Goal: Transaction & Acquisition: Purchase product/service

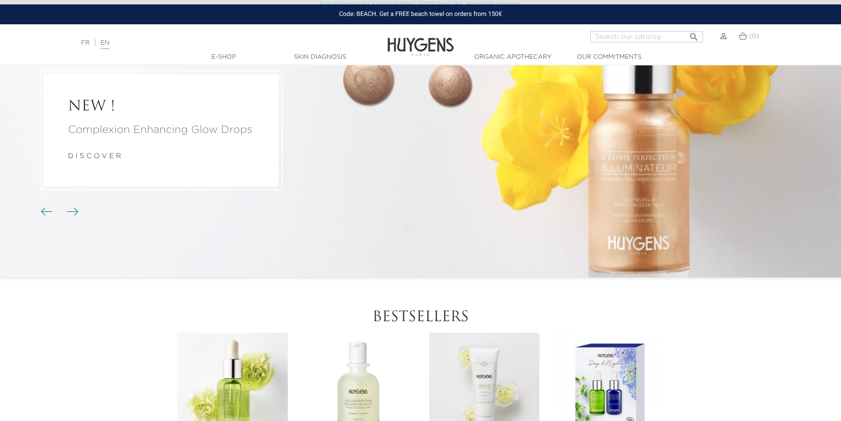
scroll to position [309, 0]
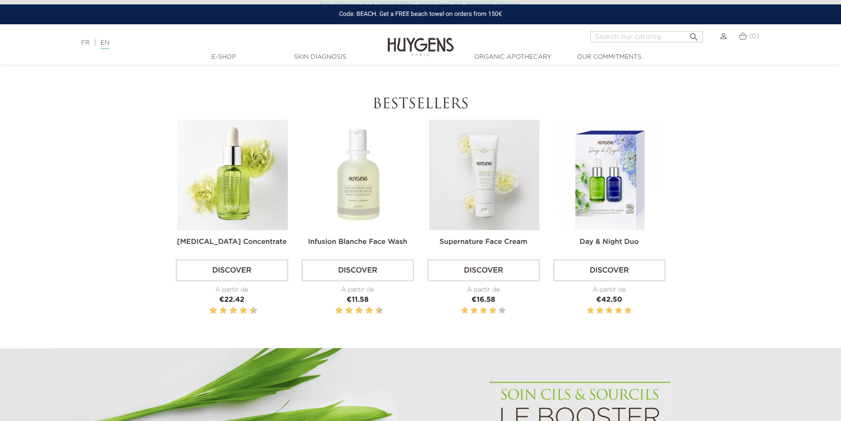
click at [469, 177] on img at bounding box center [484, 175] width 110 height 110
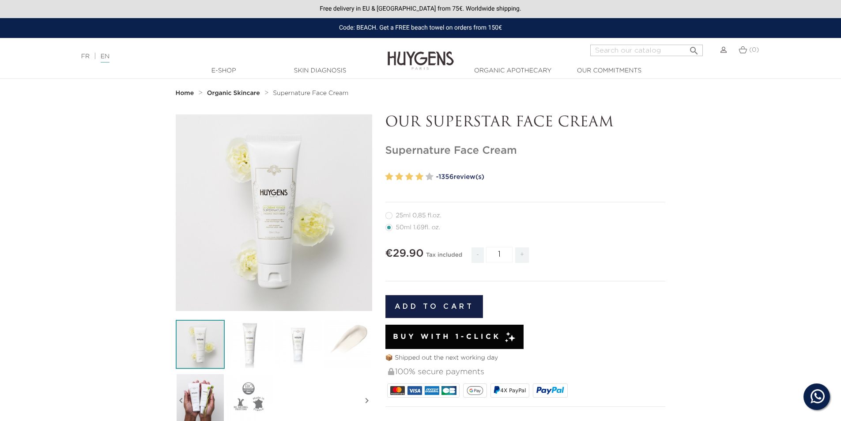
click at [410, 217] on label32"] "25ml 0,85 fl.oz." at bounding box center [419, 215] width 67 height 7
radio input "true"
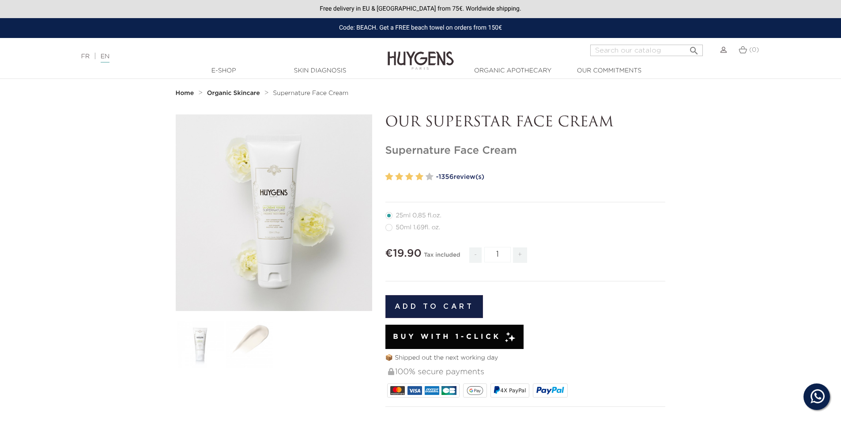
click at [406, 229] on label4"] "50ml 1.69fl. oz." at bounding box center [419, 227] width 66 height 7
radio input "true"
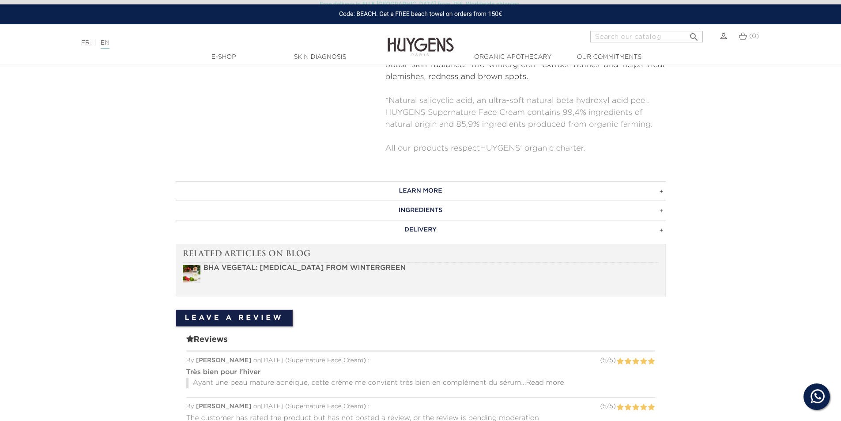
scroll to position [397, 0]
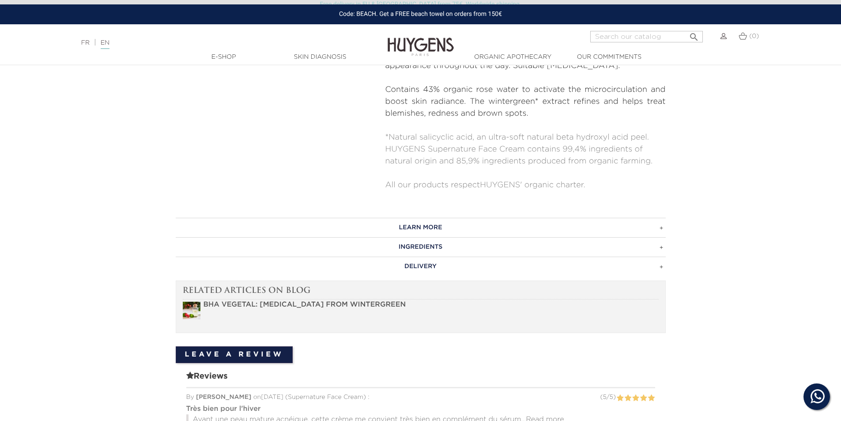
click at [434, 226] on h3 "LEARN MORE" at bounding box center [421, 227] width 490 height 19
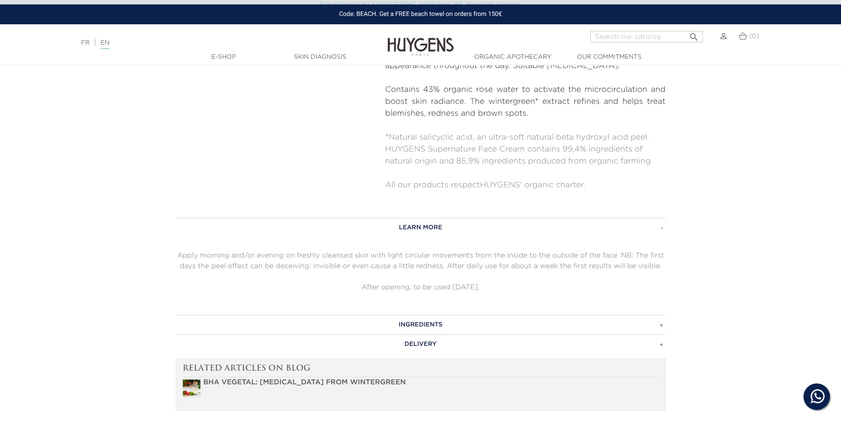
click at [444, 329] on h3 "INGREDIENTS" at bounding box center [421, 324] width 490 height 19
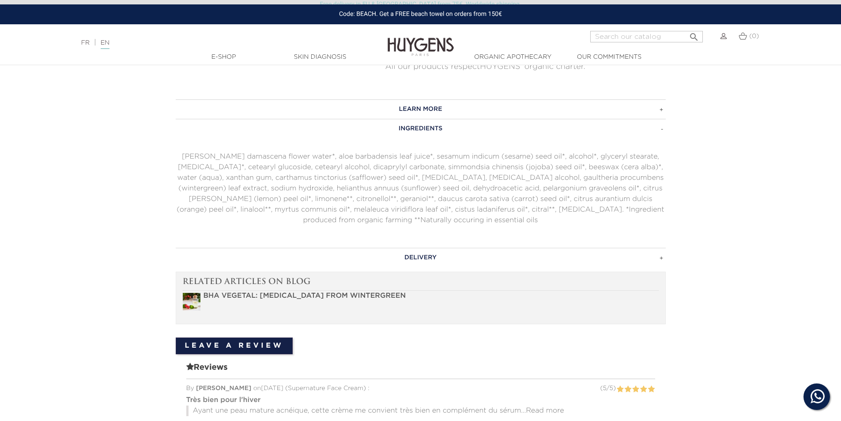
scroll to position [574, 0]
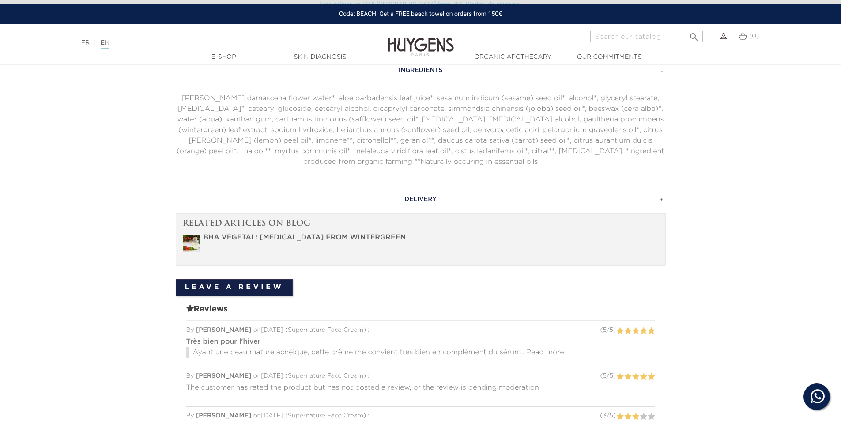
click at [425, 204] on h3 "DELIVERY" at bounding box center [421, 198] width 490 height 19
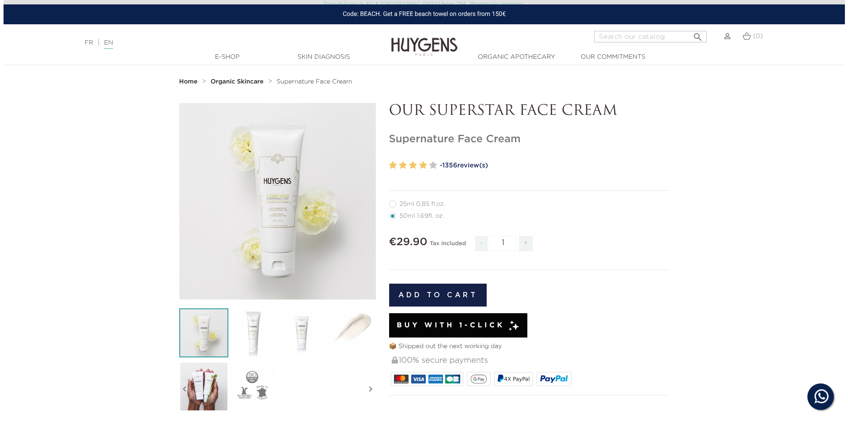
scroll to position [0, 0]
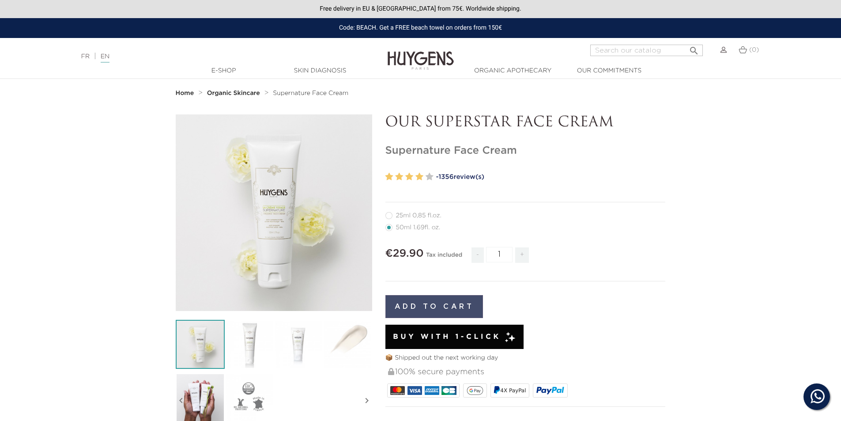
click at [459, 301] on button "Add to cart" at bounding box center [435, 306] width 98 height 23
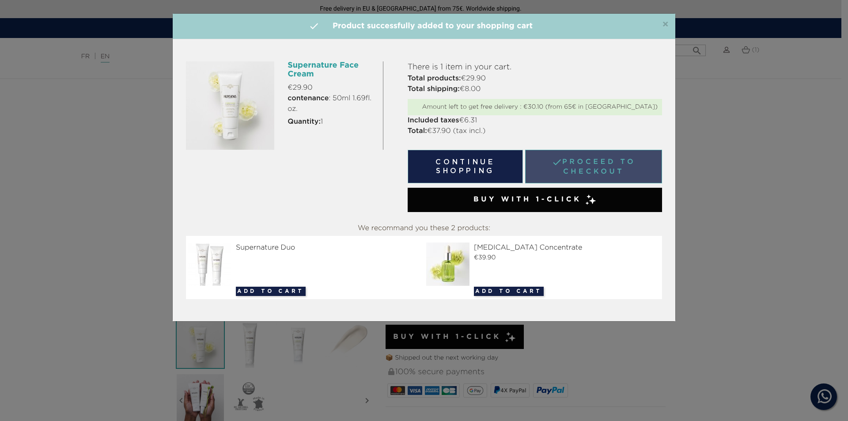
click at [583, 170] on link " Proceed to checkout" at bounding box center [593, 167] width 137 height 34
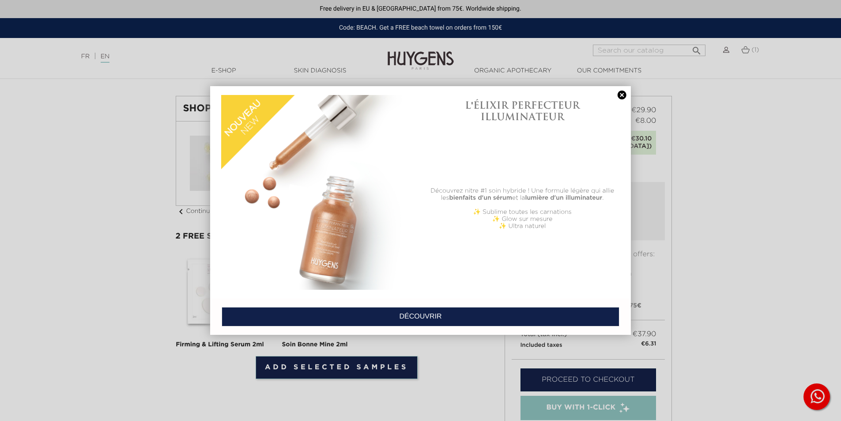
click at [623, 95] on link at bounding box center [622, 95] width 12 height 9
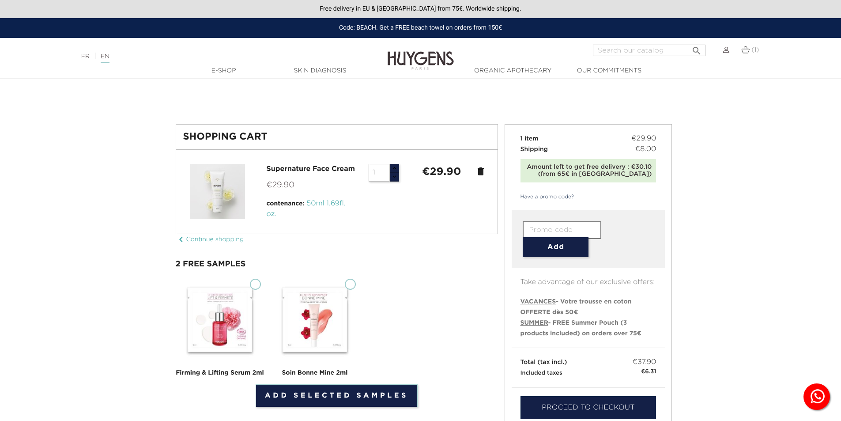
click at [185, 242] on icon "chevron_left" at bounding box center [181, 239] width 11 height 11
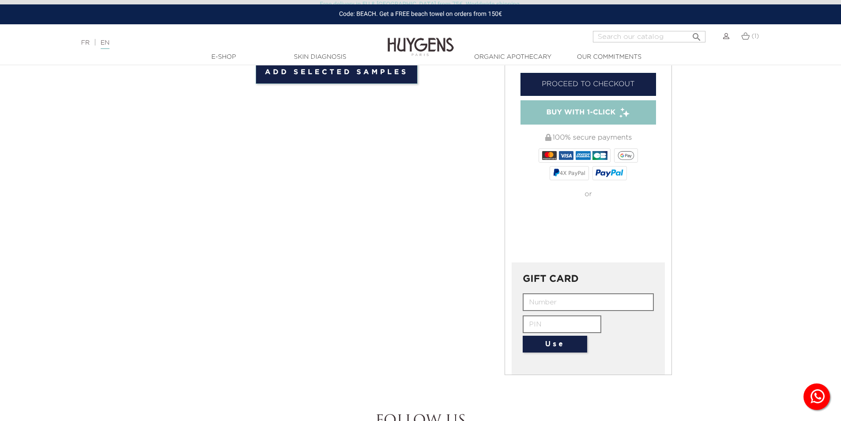
scroll to position [309, 0]
